Goal: Obtain resource: Download file/media

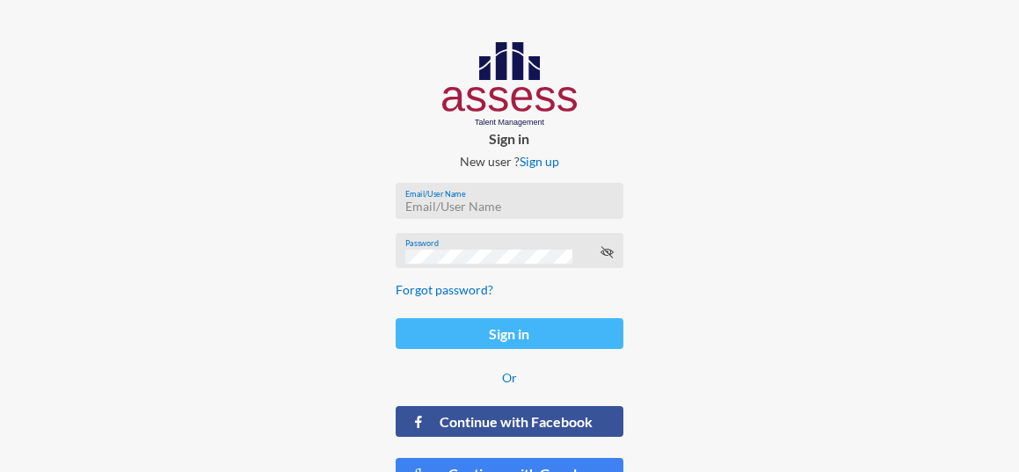
type input "ranaesmat"
click at [515, 330] on button "Sign in" at bounding box center [509, 333] width 227 height 31
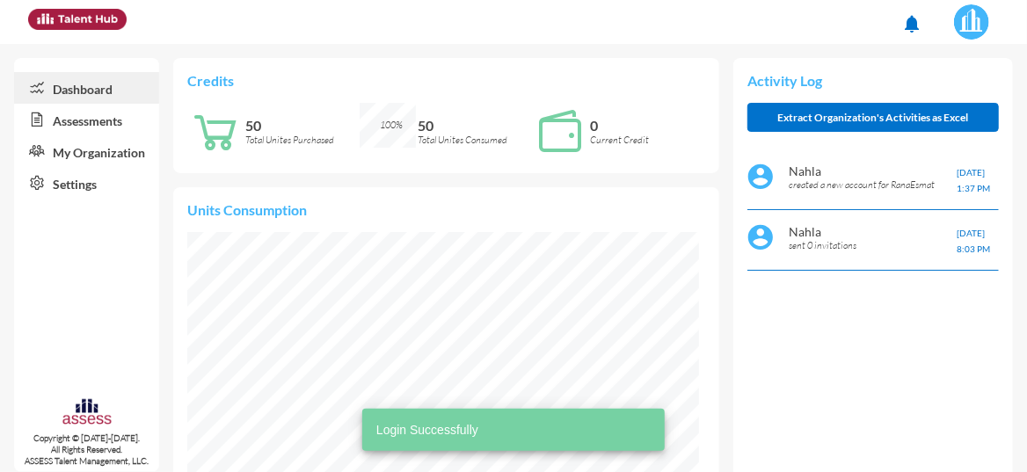
scroll to position [113, 228]
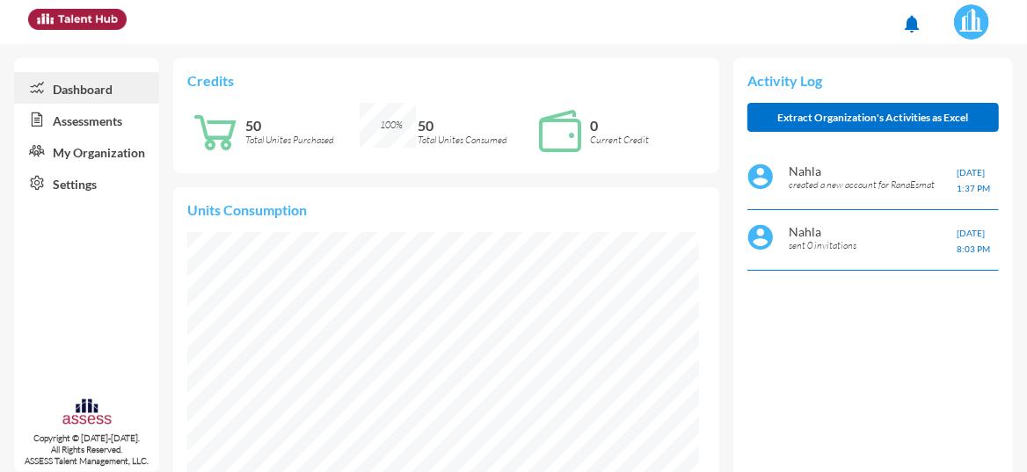
click at [108, 121] on link "Assessments" at bounding box center [86, 120] width 145 height 32
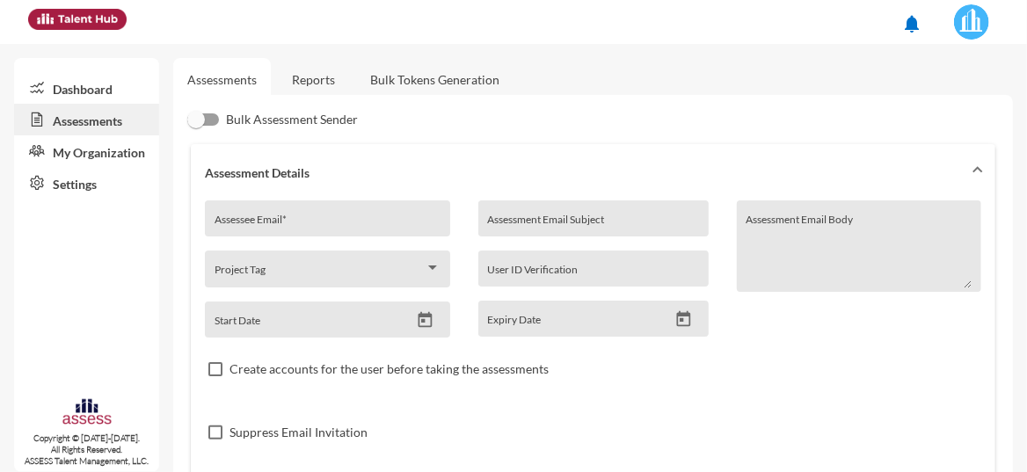
click at [320, 77] on link "Reports" at bounding box center [313, 79] width 71 height 43
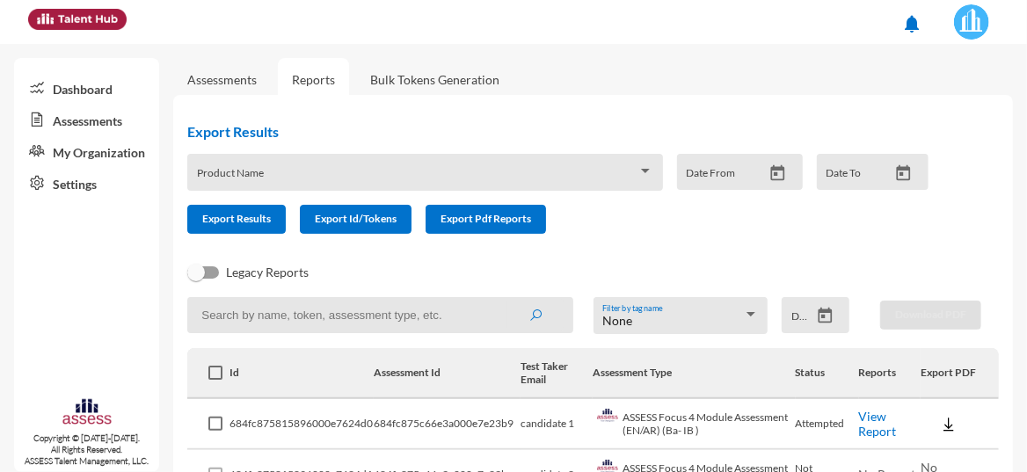
click at [865, 414] on link "View Report" at bounding box center [878, 424] width 38 height 30
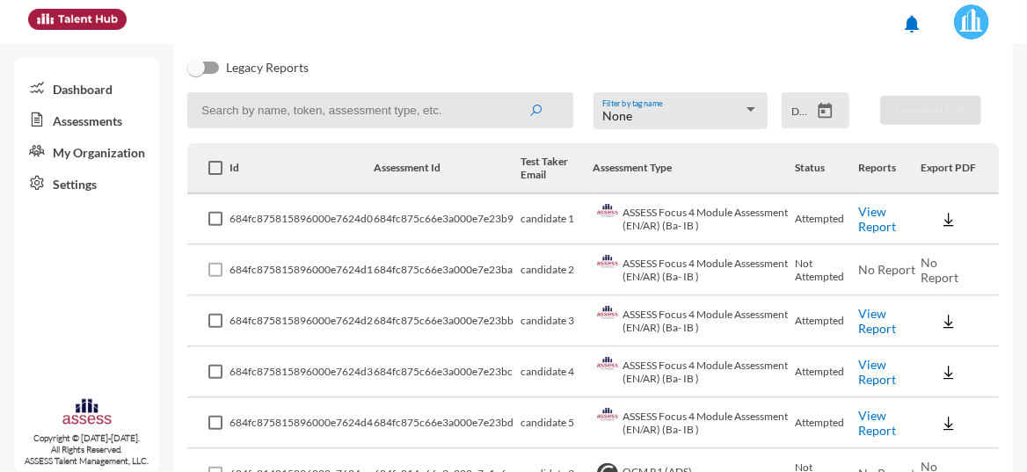
scroll to position [207, 0]
click at [861, 320] on link "View Report" at bounding box center [878, 319] width 38 height 30
click at [879, 371] on link "View Report" at bounding box center [878, 370] width 38 height 30
click at [872, 414] on link "View Report" at bounding box center [878, 421] width 38 height 30
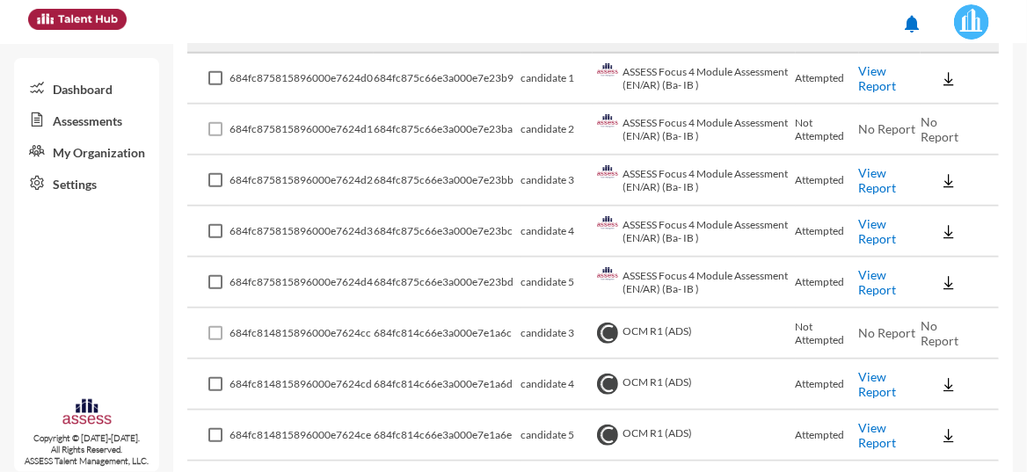
scroll to position [380, 0]
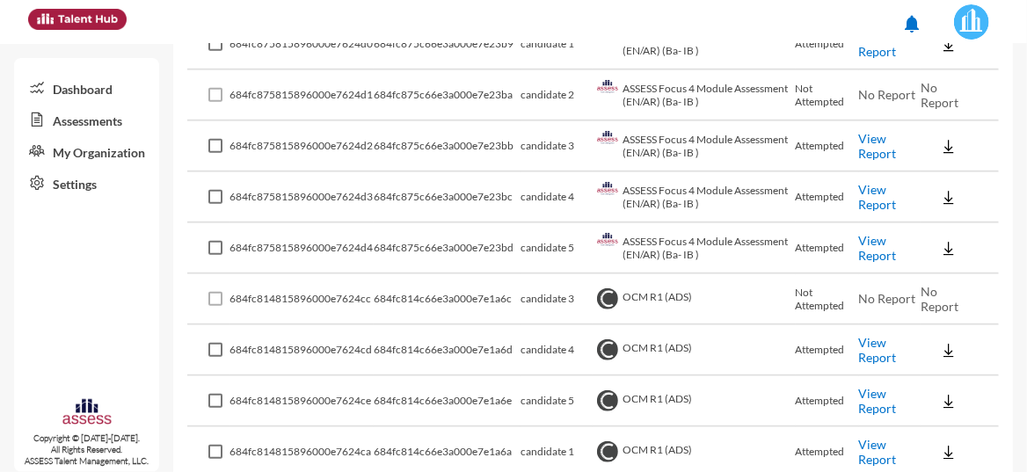
click at [864, 349] on link "View Report" at bounding box center [878, 350] width 38 height 30
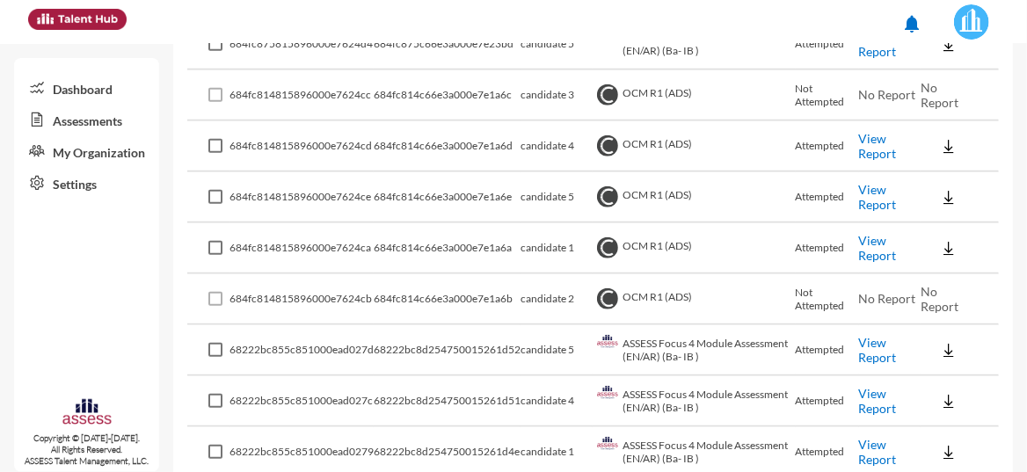
scroll to position [587, 0]
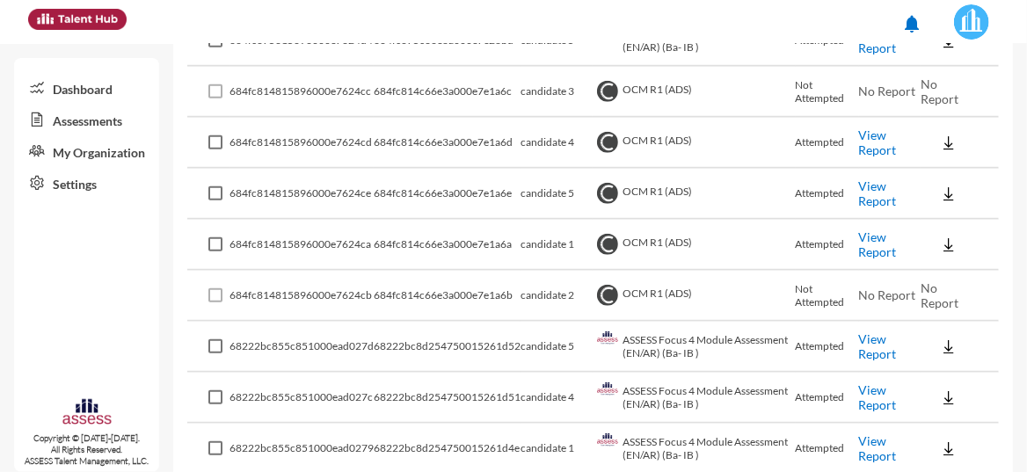
click at [867, 238] on link "View Report" at bounding box center [878, 245] width 38 height 30
click at [873, 357] on td "View Report" at bounding box center [890, 347] width 62 height 51
click at [870, 341] on link "View Report" at bounding box center [878, 347] width 38 height 30
click at [867, 441] on link "View Report" at bounding box center [878, 449] width 38 height 30
click at [878, 441] on link "View Report" at bounding box center [878, 449] width 38 height 30
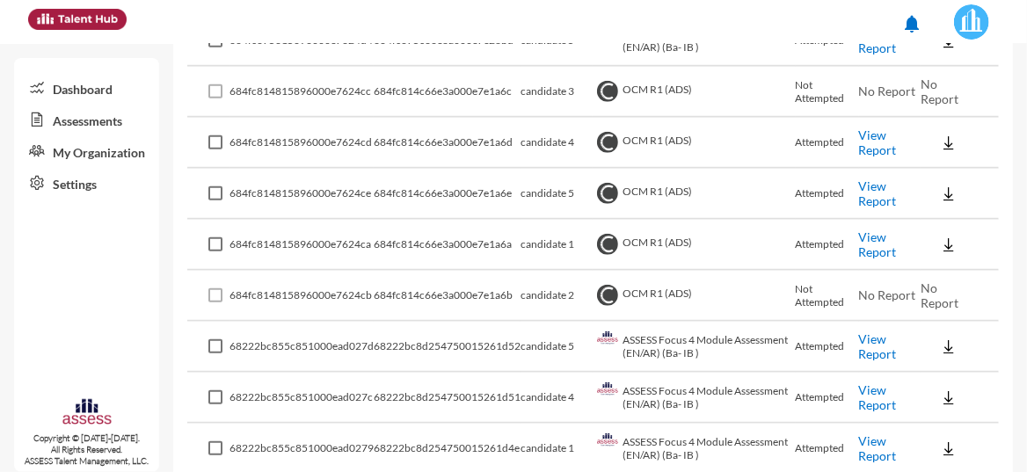
click at [871, 230] on link "View Report" at bounding box center [878, 245] width 38 height 30
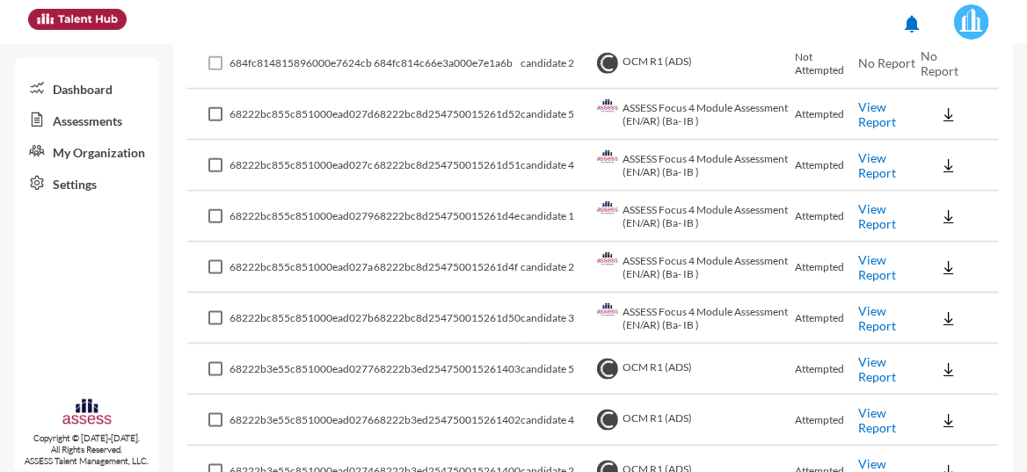
scroll to position [1017, 0]
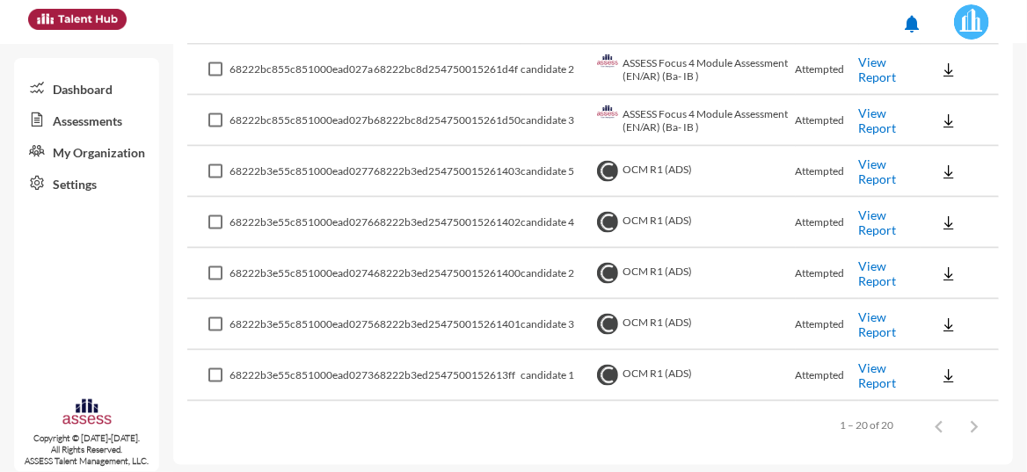
click at [873, 377] on link "View Report" at bounding box center [878, 376] width 38 height 30
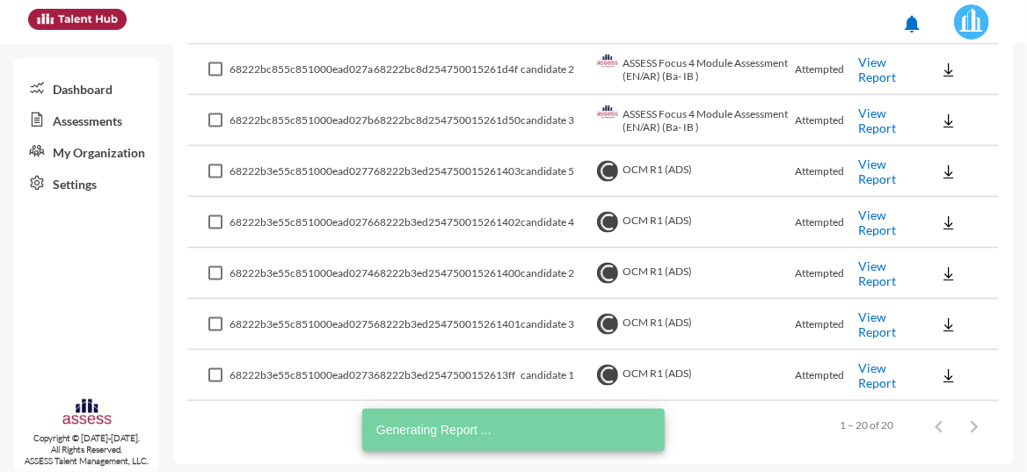
click at [859, 311] on link "View Report" at bounding box center [878, 325] width 38 height 30
click at [859, 265] on link "View Report" at bounding box center [878, 274] width 38 height 30
click at [859, 157] on link "View Report" at bounding box center [878, 172] width 38 height 30
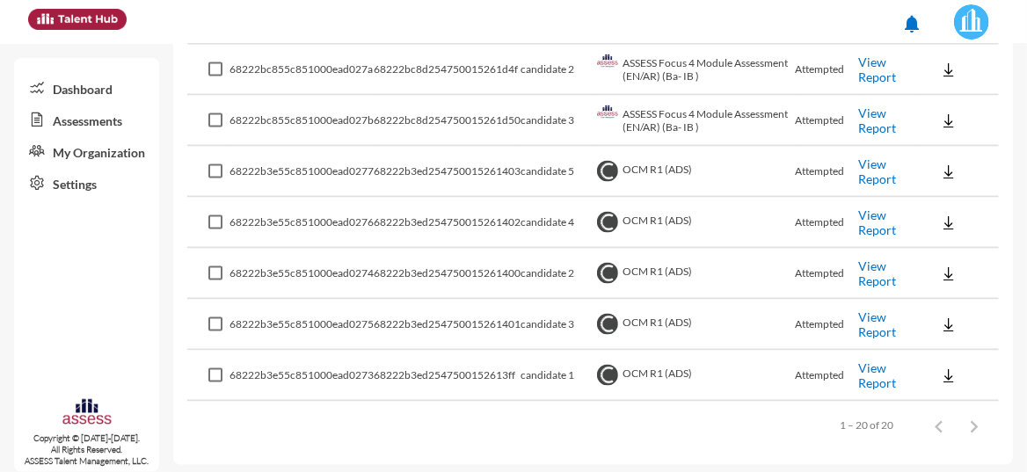
click at [861, 121] on link "View Report" at bounding box center [878, 121] width 38 height 30
click at [864, 59] on link "View Report" at bounding box center [878, 70] width 38 height 30
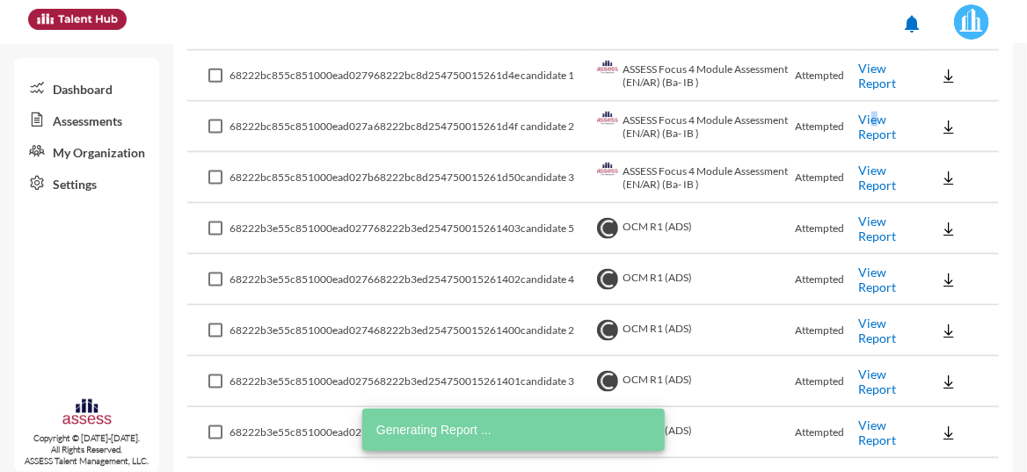
scroll to position [929, 0]
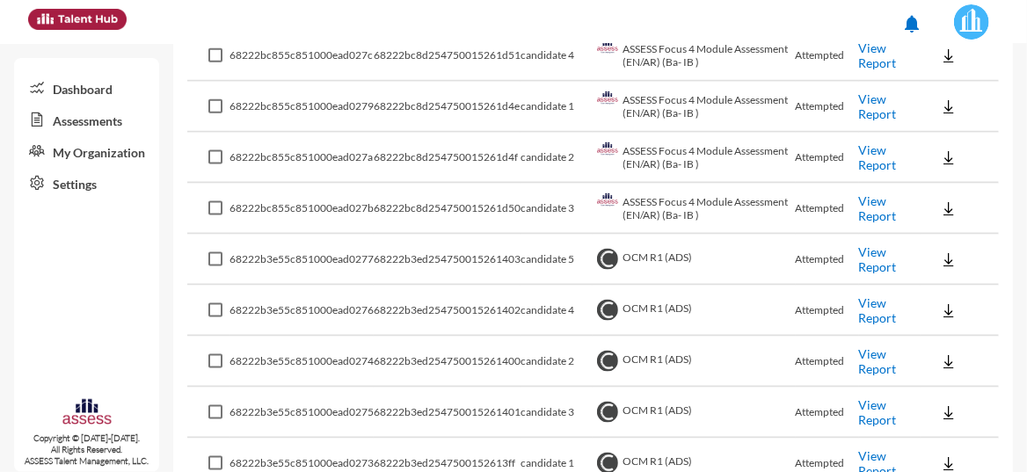
click at [865, 109] on link "View Report" at bounding box center [878, 106] width 38 height 30
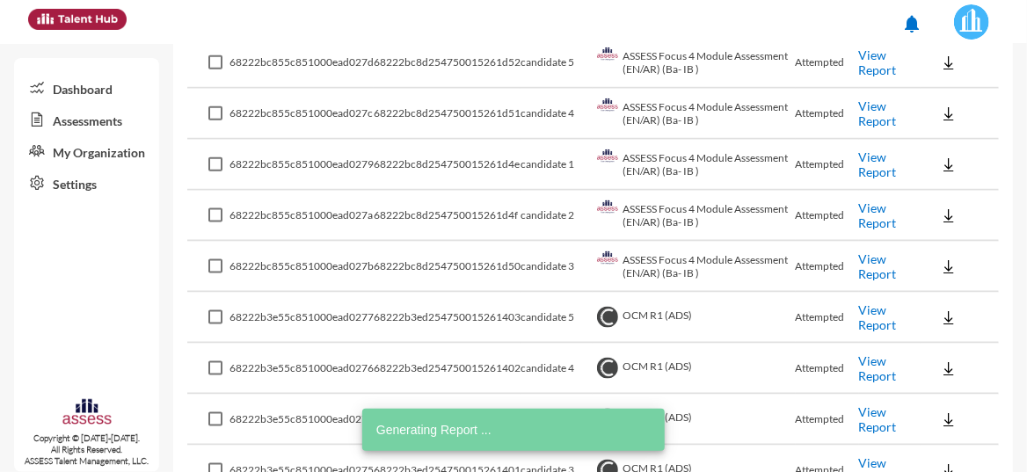
scroll to position [842, 0]
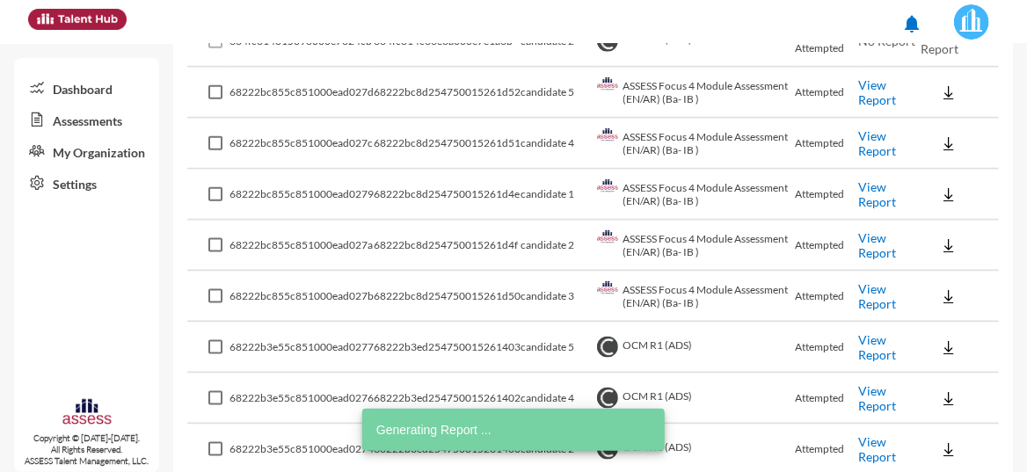
click at [866, 141] on link "View Report" at bounding box center [878, 143] width 38 height 30
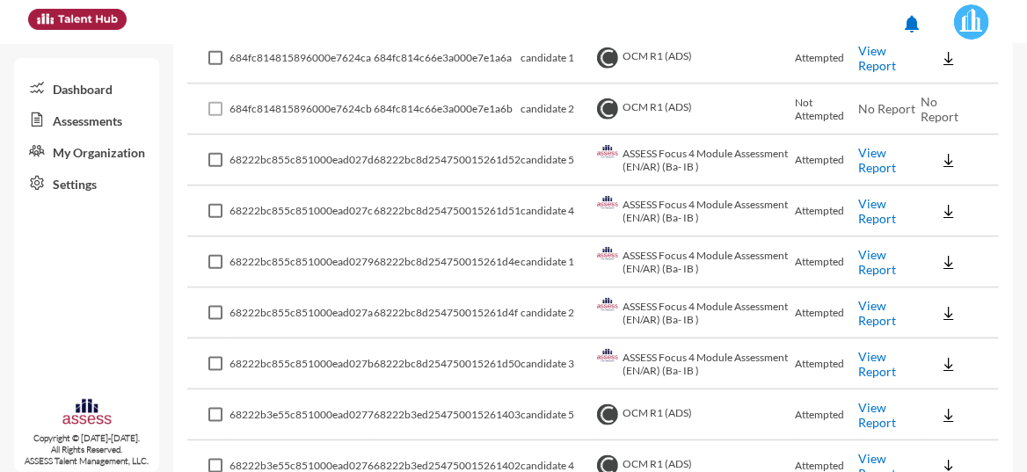
scroll to position [754, 0]
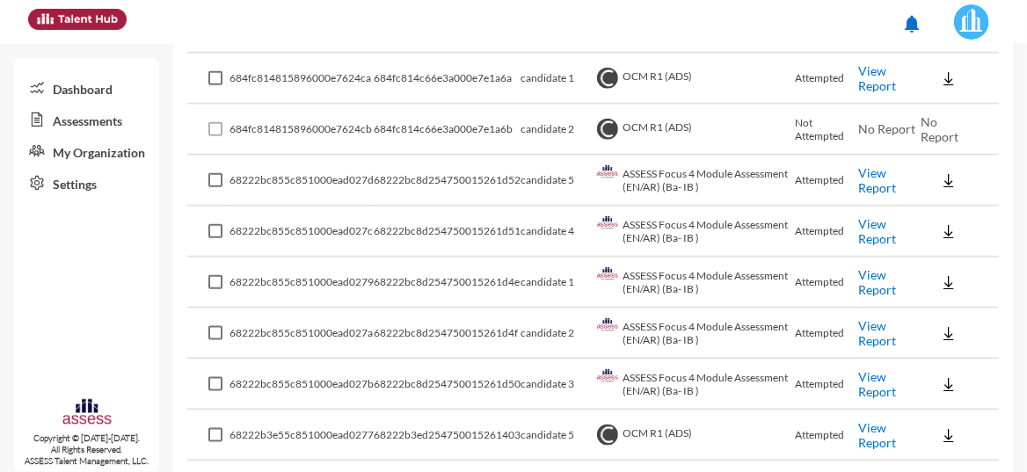
click at [871, 179] on link "View Report" at bounding box center [878, 180] width 38 height 30
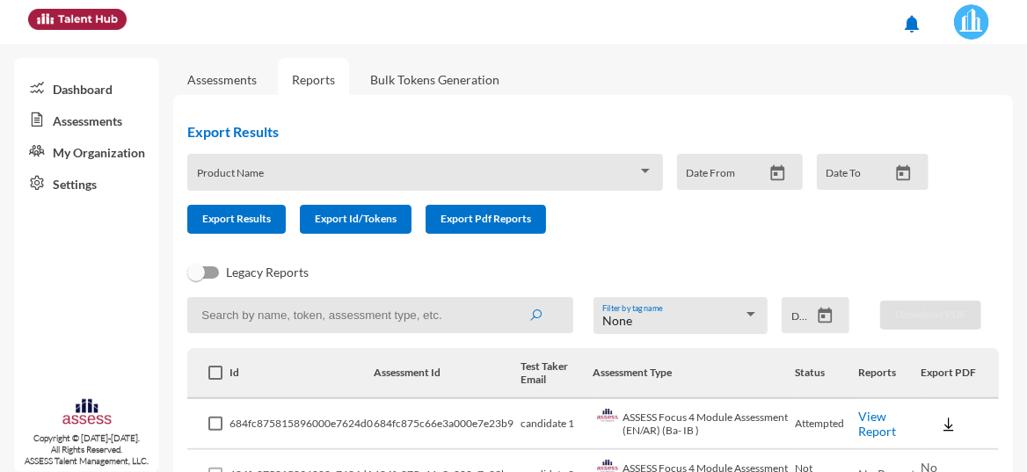
scroll to position [0, 0]
click at [818, 317] on icon "Open calendar" at bounding box center [825, 316] width 14 height 16
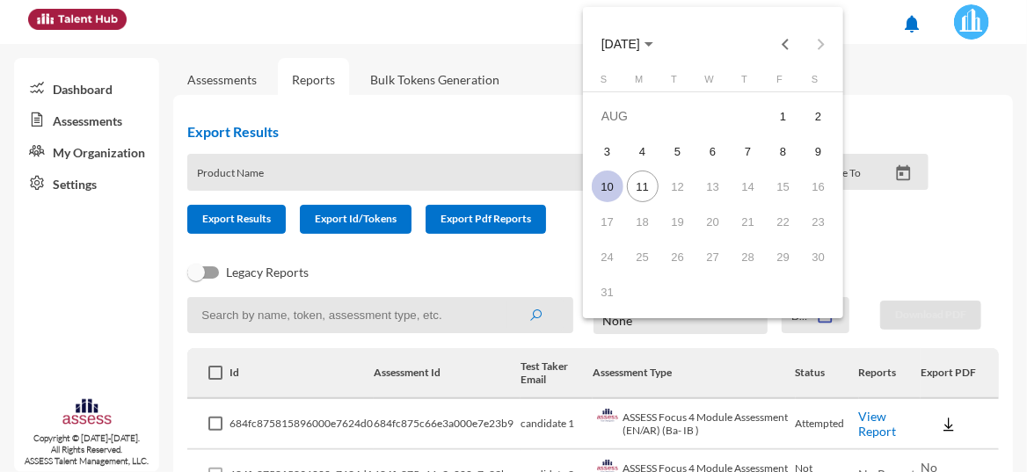
click at [606, 187] on div "10" at bounding box center [608, 187] width 32 height 32
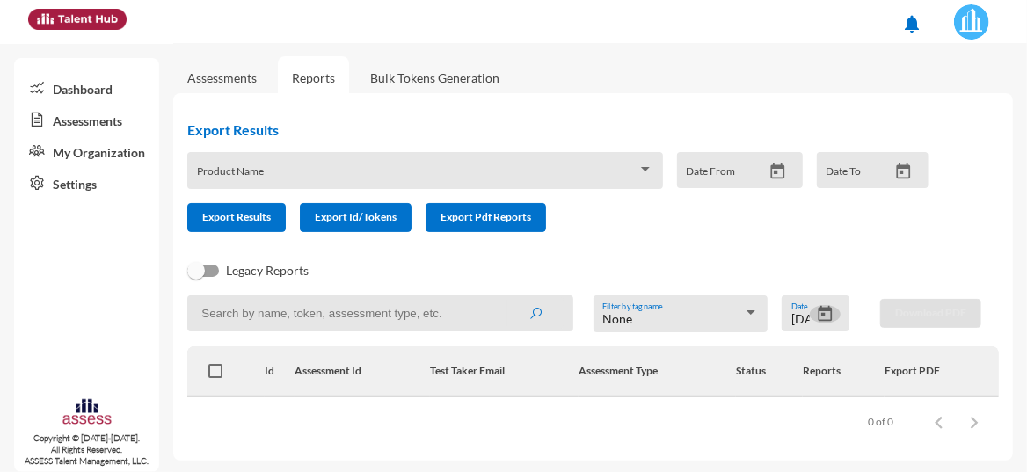
scroll to position [3, 0]
click at [820, 312] on icon "Open calendar" at bounding box center [825, 313] width 18 height 18
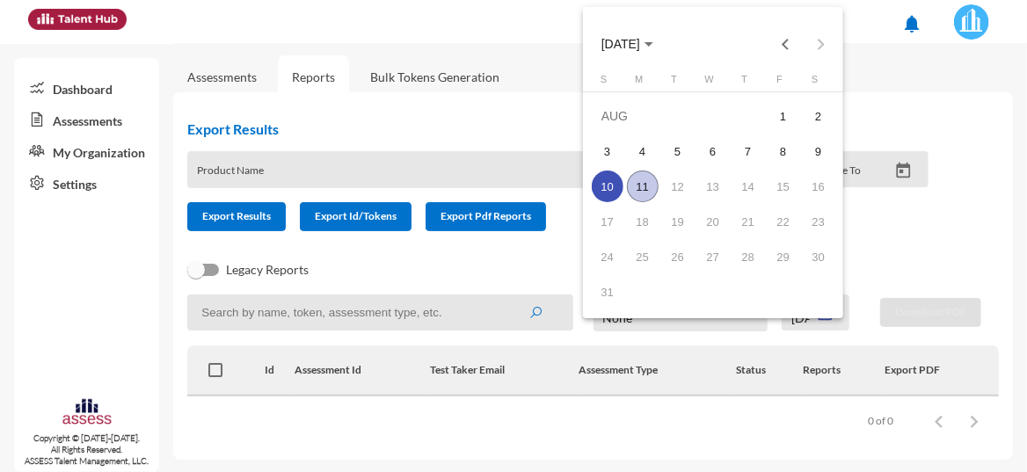
click at [643, 182] on div "11" at bounding box center [643, 187] width 32 height 32
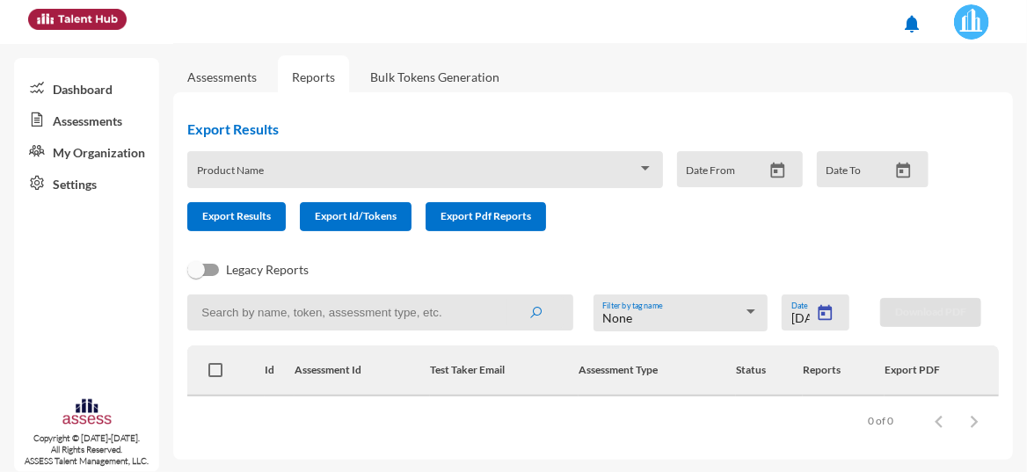
type input "8/11/2025"
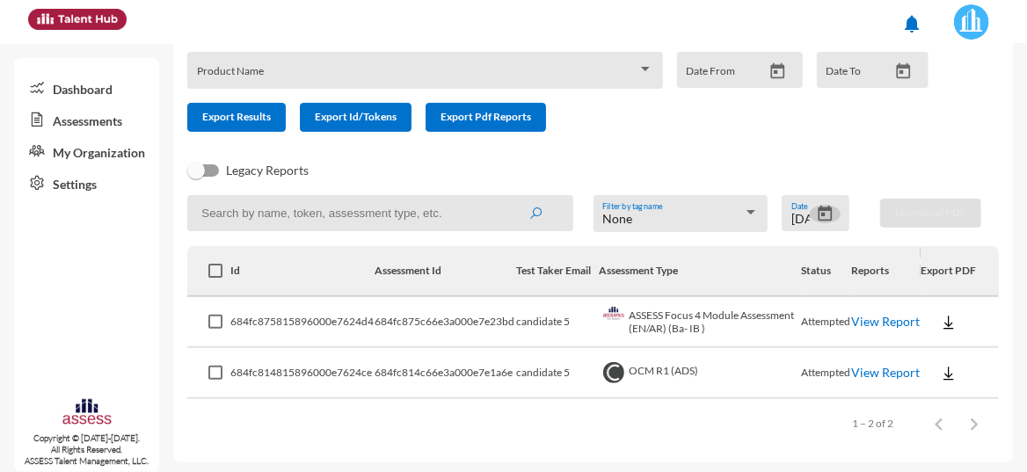
scroll to position [104, 0]
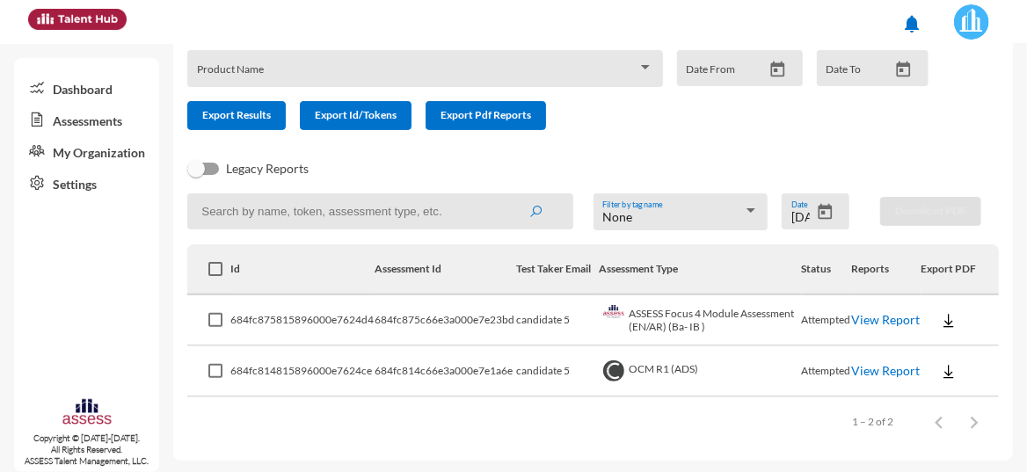
click at [882, 363] on link "View Report" at bounding box center [885, 370] width 69 height 15
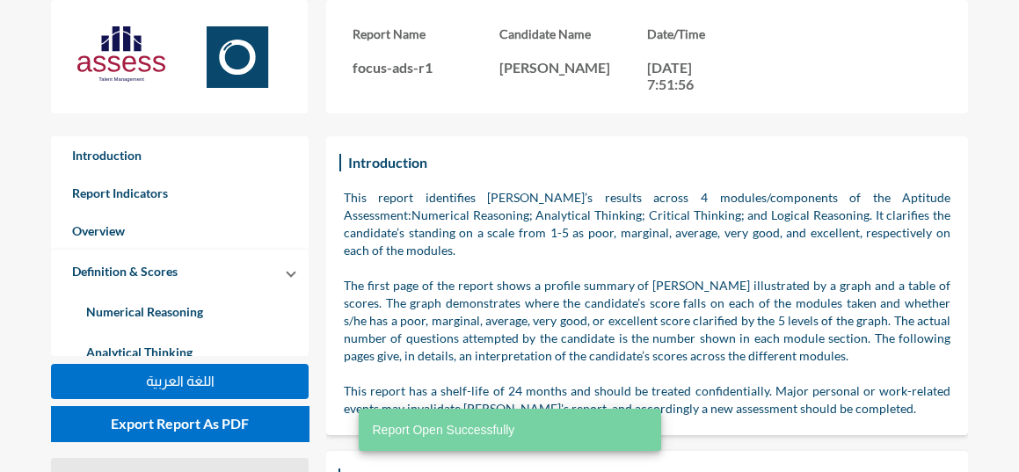
scroll to position [471, 1018]
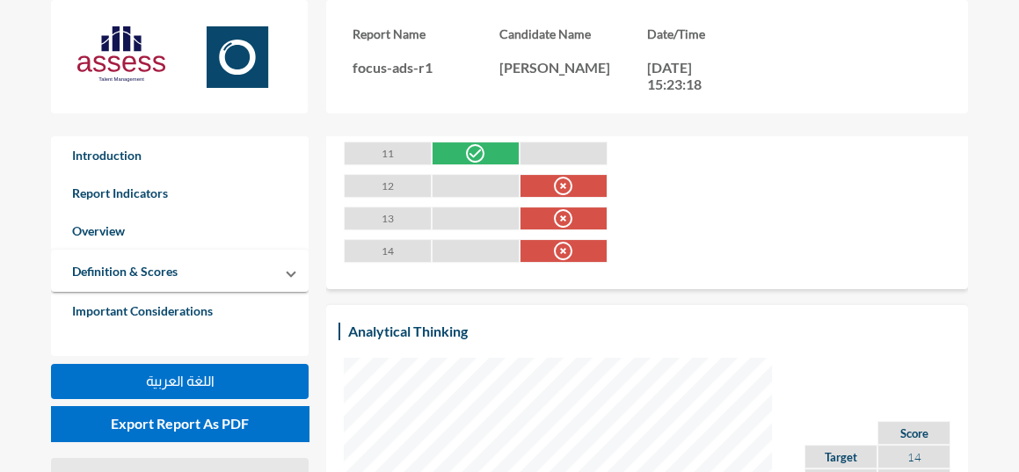
scroll to position [2281, 0]
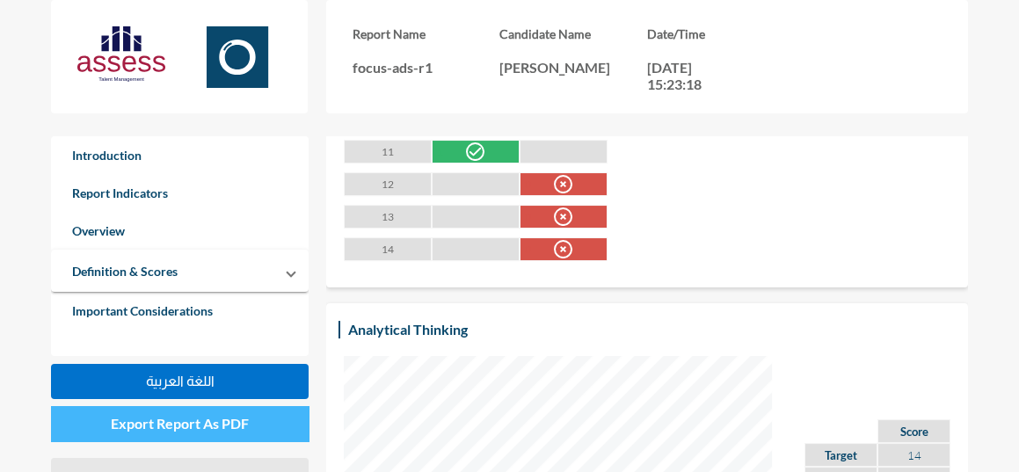
click at [257, 426] on button "Export Report As PDF" at bounding box center [180, 423] width 258 height 35
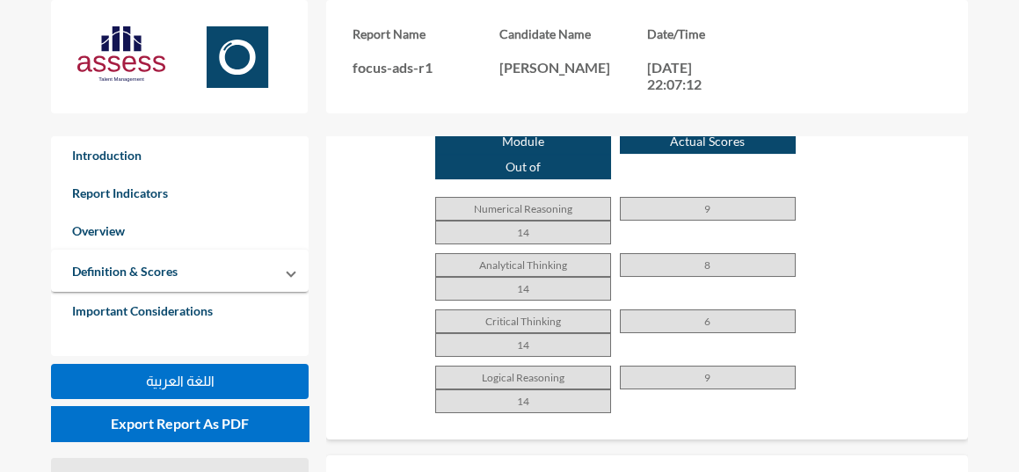
scroll to position [1244, 0]
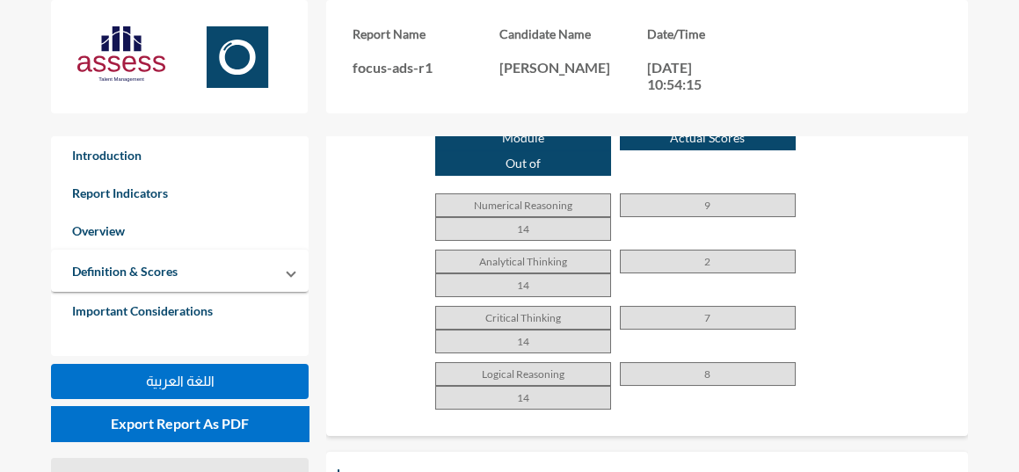
scroll to position [1279, 0]
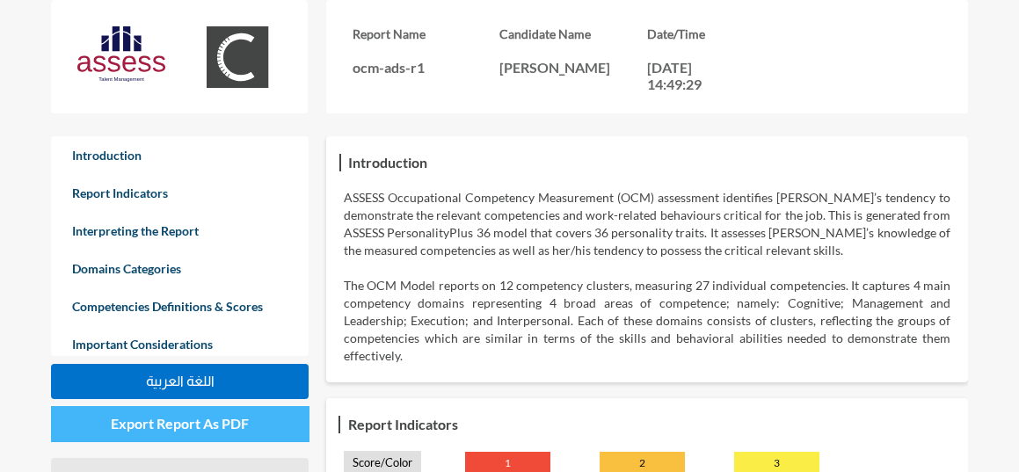
click at [176, 426] on span "Export Report As PDF" at bounding box center [180, 423] width 138 height 17
